Goal: Information Seeking & Learning: Learn about a topic

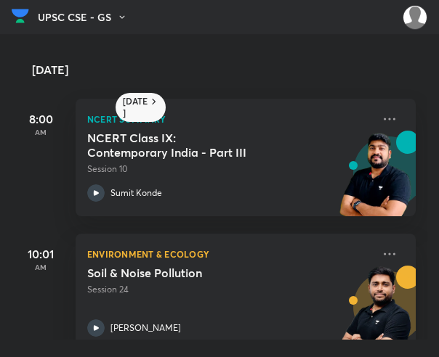
scroll to position [167, 0]
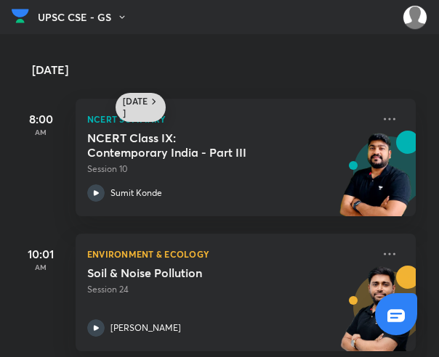
click at [137, 101] on h6 "[DATE]" at bounding box center [135, 107] width 25 height 23
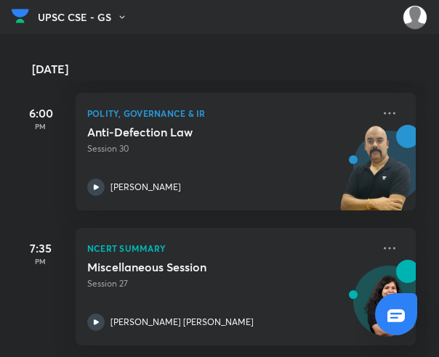
scroll to position [485, 0]
click at [135, 264] on h5 "Miscellaneous Session" at bounding box center [177, 267] width 181 height 15
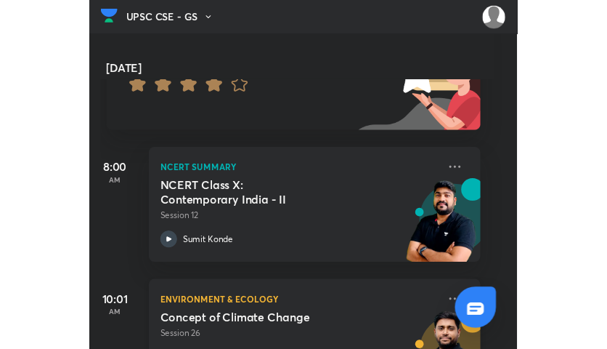
scroll to position [0, 15]
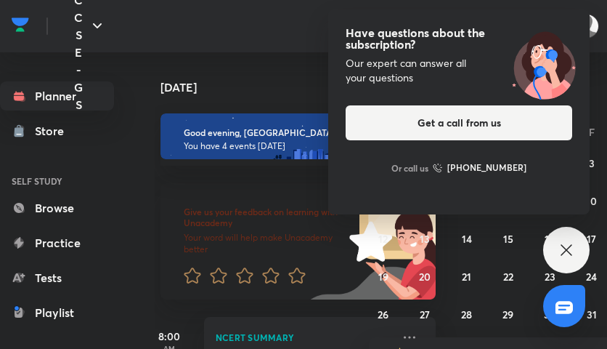
click at [438, 262] on div "Have questions about the subscription? Our expert can answer all your questions…" at bounding box center [566, 250] width 46 height 46
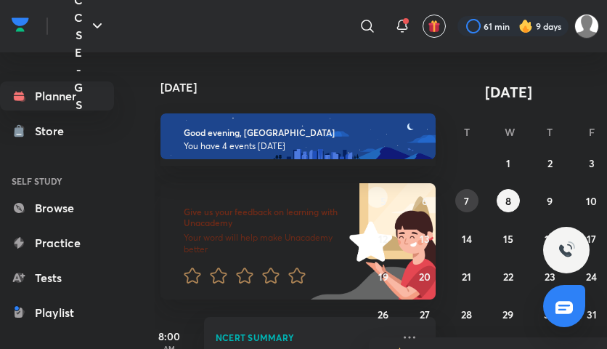
click at [438, 195] on abbr "7" at bounding box center [466, 201] width 5 height 14
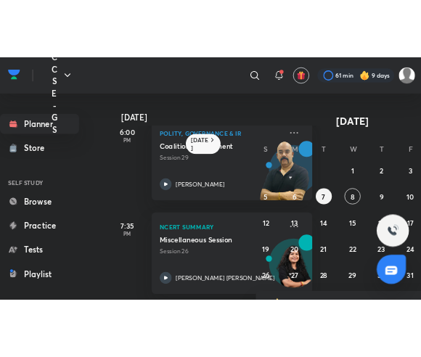
scroll to position [437, 0]
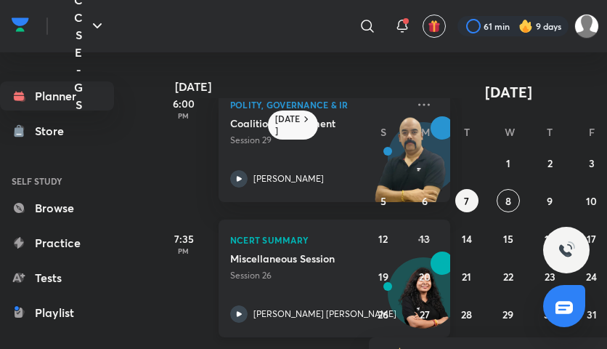
click at [267, 300] on div "Miscellaneous Session Session 26 [PERSON_NAME] [PERSON_NAME]" at bounding box center [318, 286] width 176 height 71
